Goal: Find specific page/section: Find specific page/section

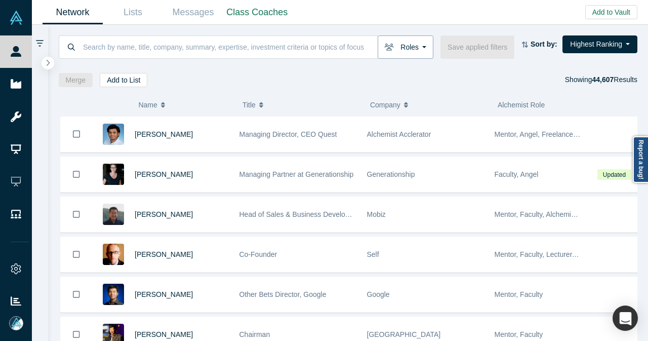
click at [404, 48] on button "Roles" at bounding box center [406, 46] width 56 height 23
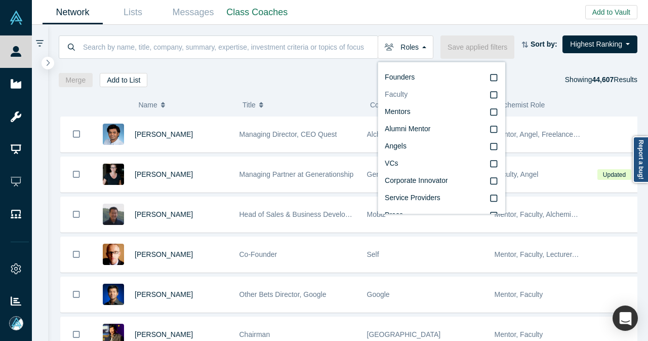
click at [400, 96] on span "Faculty" at bounding box center [396, 94] width 23 height 8
click at [0, 0] on input "Faculty" at bounding box center [0, 0] width 0 height 0
